Goal: Task Accomplishment & Management: Complete application form

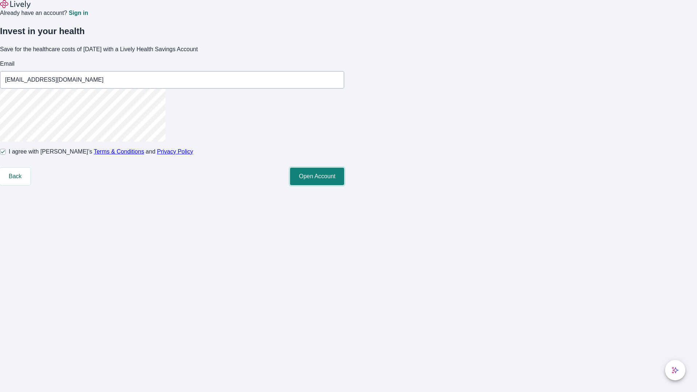
click at [344, 185] on button "Open Account" at bounding box center [317, 176] width 54 height 17
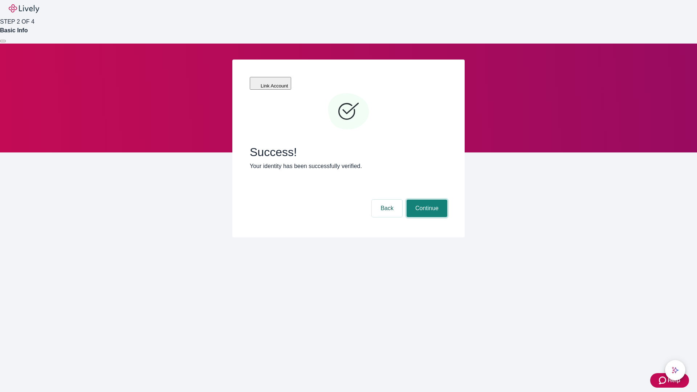
click at [426, 200] on button "Continue" at bounding box center [427, 208] width 41 height 17
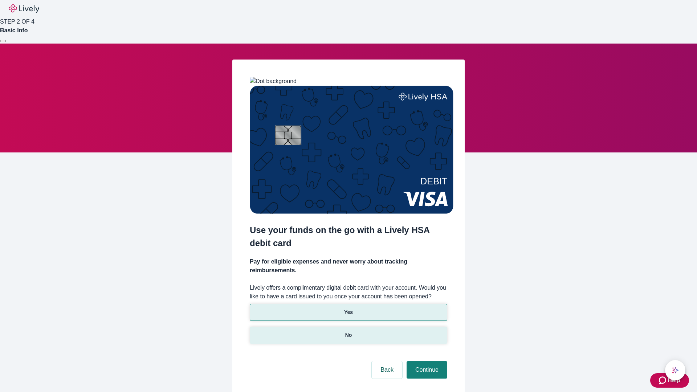
click at [348, 331] on p "No" at bounding box center [348, 335] width 7 height 8
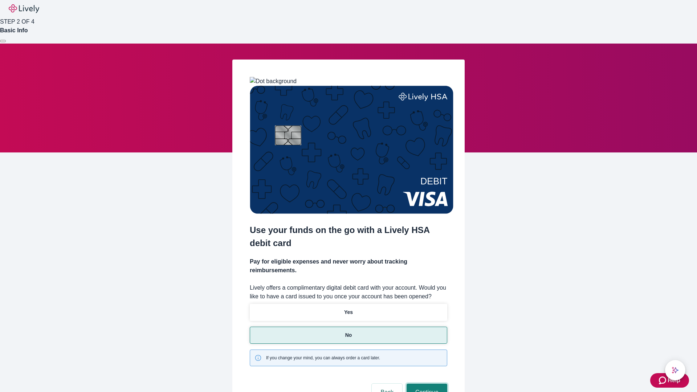
click at [426, 384] on button "Continue" at bounding box center [427, 392] width 41 height 17
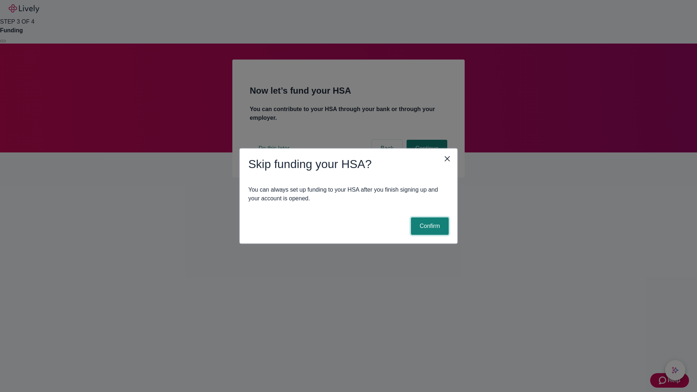
click at [429, 226] on button "Confirm" at bounding box center [430, 225] width 38 height 17
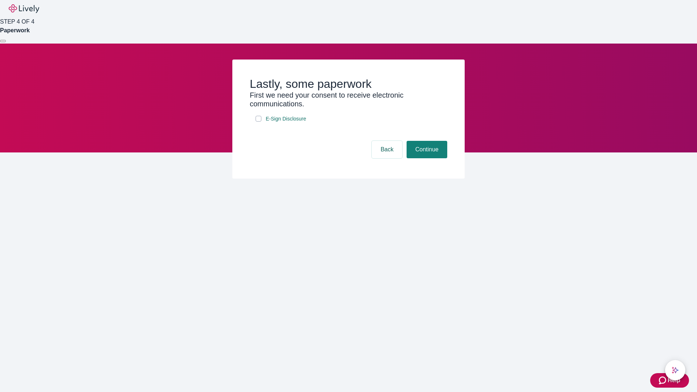
click at [258, 122] on input "E-Sign Disclosure" at bounding box center [259, 119] width 6 height 6
checkbox input "true"
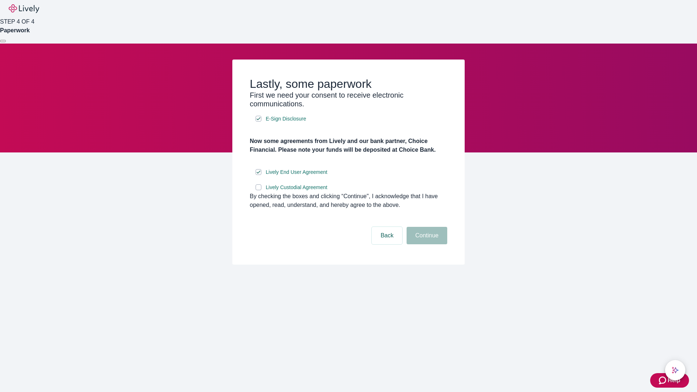
click at [258, 190] on input "Lively Custodial Agreement" at bounding box center [259, 187] width 6 height 6
checkbox input "true"
click at [426, 244] on button "Continue" at bounding box center [427, 235] width 41 height 17
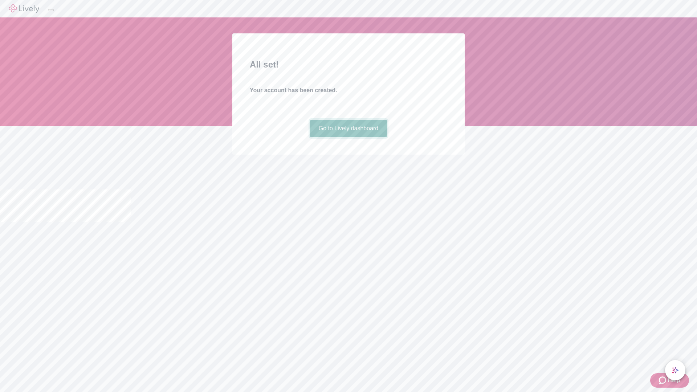
click at [348, 137] on link "Go to Lively dashboard" at bounding box center [348, 128] width 77 height 17
